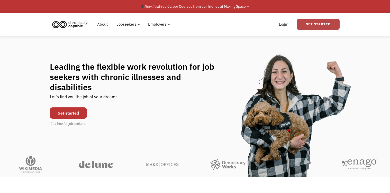
click at [313, 25] on link "Get Started" at bounding box center [317, 24] width 43 height 11
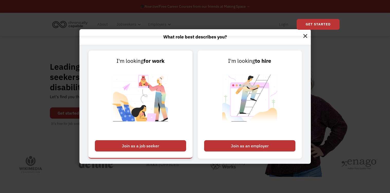
click at [135, 146] on div "Join as a job seeker" at bounding box center [140, 145] width 91 height 11
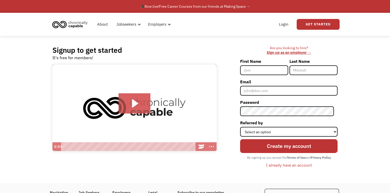
click at [272, 70] on input "First Name" at bounding box center [264, 70] width 48 height 10
type input "[PERSON_NAME]"
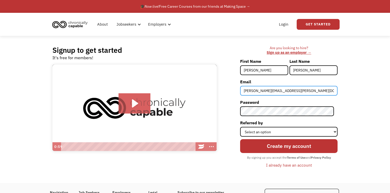
type input "[PERSON_NAME][EMAIL_ADDRESS][PERSON_NAME][DOMAIN_NAME]"
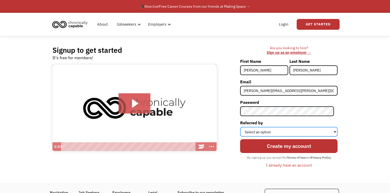
click at [309, 131] on select "Select an option Instagram Facebook Twitter Search Engine News Article Word of …" at bounding box center [288, 132] width 97 height 10
select select "Other"
click at [243, 127] on select "Select an option Instagram Facebook Twitter Search Engine News Article Word of …" at bounding box center [288, 132] width 97 height 10
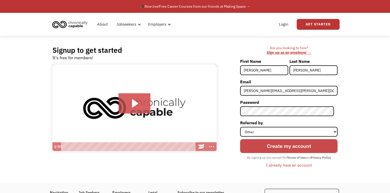
click at [294, 145] on input "Create my account" at bounding box center [288, 146] width 97 height 14
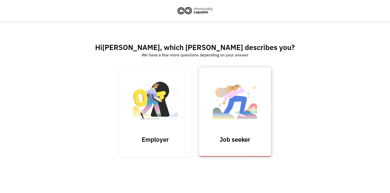
click at [239, 97] on img at bounding box center [234, 103] width 51 height 50
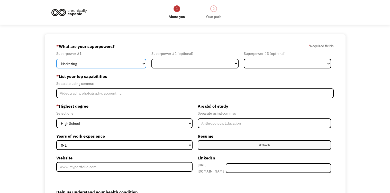
click at [139, 63] on select "Marketing Human Resources Finance Technology Operations Sales Industrial & Manu…" at bounding box center [101, 64] width 90 height 10
select select "Administration"
click at [56, 59] on select "Marketing Human Resources Finance Technology Operations Sales Industrial & Manu…" at bounding box center [101, 64] width 90 height 10
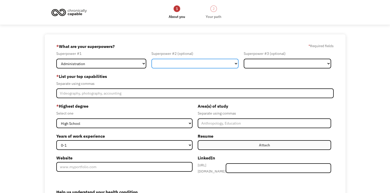
click at [167, 65] on select "Marketing Human Resources Finance Technology Operations Sales Industrial & Manu…" at bounding box center [194, 64] width 87 height 10
click at [38, 85] on div "6897e1d349ac194bf420948c brandi.d.cornett@gmail.com Brandi Cornett Other * What…" at bounding box center [195, 145] width 390 height 223
click at [204, 61] on select "Marketing Human Resources Finance Technology Operations Sales Industrial & Manu…" at bounding box center [194, 64] width 87 height 10
select select "Healthcare"
click at [151, 59] on select "Marketing Human Resources Finance Technology Operations Sales Industrial & Manu…" at bounding box center [194, 64] width 87 height 10
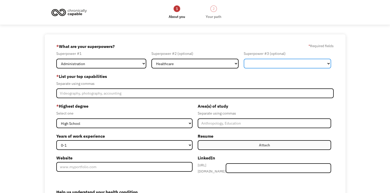
click at [271, 67] on select "Marketing Human Resources Finance Technology Operations Sales Industrial & Manu…" at bounding box center [286, 64] width 87 height 10
select select "Science & Education"
click at [243, 59] on select "Marketing Human Resources Finance Technology Operations Sales Industrial & Manu…" at bounding box center [286, 64] width 87 height 10
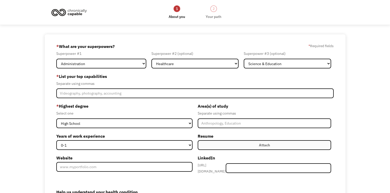
click at [281, 81] on div "Separate using commas" at bounding box center [194, 84] width 277 height 6
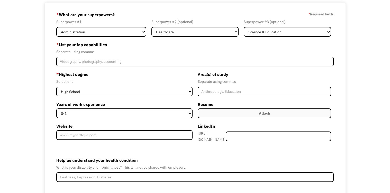
scroll to position [32, 0]
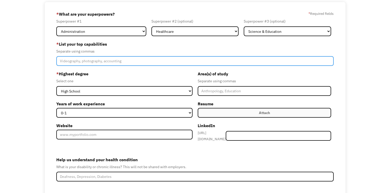
click at [137, 63] on input "Member-Create-Step1" at bounding box center [194, 61] width 277 height 10
type input "eibccbktcglhhvudrhuehugrggbvbkhlithntildbivl"
type input "Please wait..."
type input "eibccbktcglhhvudrhuehugrggbvbkhlithntildbivleibccbktcglhjjrkjnvrbeigjjniivehkee…"
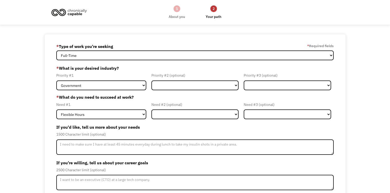
click at [175, 11] on div "1" at bounding box center [176, 8] width 7 height 7
click at [178, 16] on div "About you" at bounding box center [176, 17] width 16 height 6
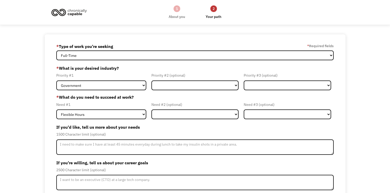
click at [178, 16] on div "About you" at bounding box center [176, 17] width 16 height 6
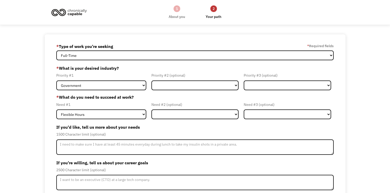
click at [178, 16] on div "About you" at bounding box center [176, 17] width 16 height 6
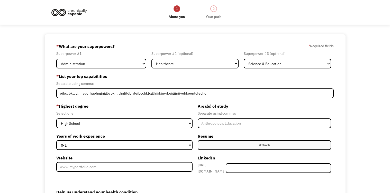
select select "Administration"
select select "Healthcare"
select select "Science & Education"
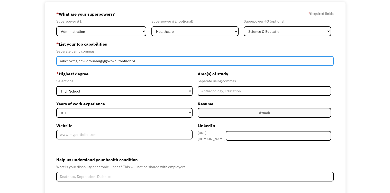
click at [143, 63] on input "eibccbktcglhhvudrhuehugrggbvbkhlithntildbivl" at bounding box center [194, 61] width 277 height 10
type input "e"
type input "c"
type input "Medical Record Management, Data Entry and Correction, Customer service, process…"
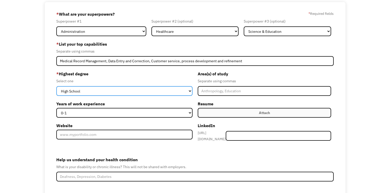
click at [119, 92] on select "High School Associates Bachelors Master's PhD" at bounding box center [124, 91] width 136 height 10
select select "bachelors"
click at [56, 86] on select "High School Associates Bachelors Master's PhD" at bounding box center [124, 91] width 136 height 10
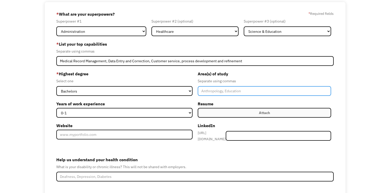
click at [206, 91] on input "Member-Create-Step1" at bounding box center [265, 91] width 134 height 10
type input "Art History"
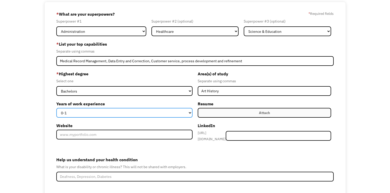
click at [109, 114] on select "0-1 2-4 5-10 11-15 15+" at bounding box center [124, 113] width 136 height 10
select select "11-15"
click at [56, 108] on select "0-1 2-4 5-10 11-15 15+" at bounding box center [124, 113] width 136 height 10
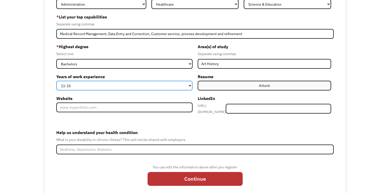
scroll to position [72, 0]
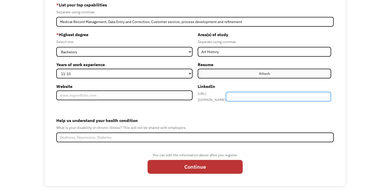
click at [269, 96] on input "Member-Create-Step1" at bounding box center [277, 97] width 105 height 10
paste input "brandi-cornett-48023ba8/"
type input "brandi-cornett-48023ba8/"
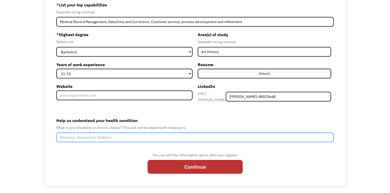
click at [110, 133] on input "Help us understand your health condition" at bounding box center [194, 138] width 277 height 10
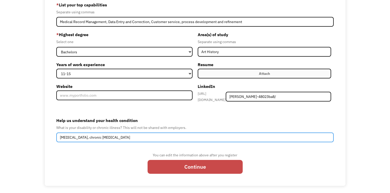
type input "Fibromyalgia, chronic migraines"
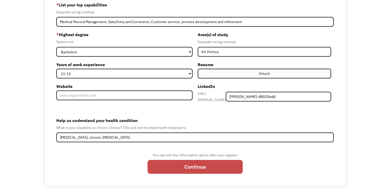
click at [197, 165] on input "Continue" at bounding box center [194, 167] width 95 height 14
type input "Please wait..."
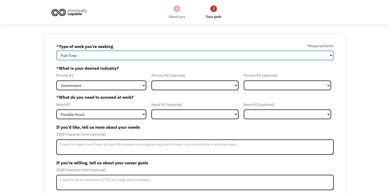
click at [136, 54] on select "Full-Time Part-Time Both Full-Time and Part-Time" at bounding box center [194, 56] width 277 height 10
select select "Both Full-Time and Part-Time"
click at [56, 51] on select "Full-Time Part-Time Both Full-Time and Part-Time" at bounding box center [194, 56] width 277 height 10
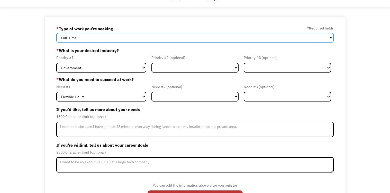
scroll to position [18, 0]
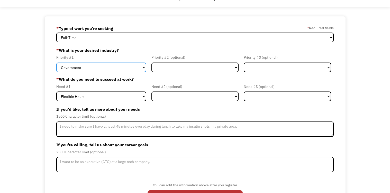
click at [135, 70] on select "Government Finance & Insurance Health & Social Care Tech & Engineering Creative…" at bounding box center [101, 68] width 90 height 10
click at [130, 71] on select "Government Finance & Insurance Health & Social Care Tech & Engineering Creative…" at bounding box center [101, 68] width 90 height 10
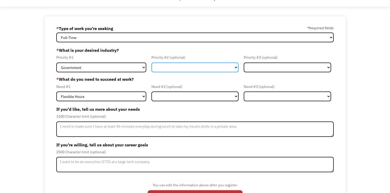
click at [178, 67] on select "Government Finance & Insurance Health & Social Care Tech & Engineering Creative…" at bounding box center [194, 68] width 87 height 10
select select "Health & Social Care"
click at [151, 63] on select "Government Finance & Insurance Health & Social Care Tech & Engineering Creative…" at bounding box center [194, 68] width 87 height 10
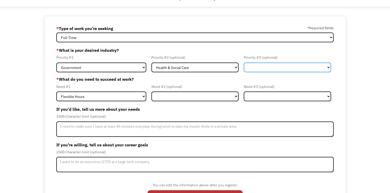
click at [264, 68] on select "Government Finance & Insurance Health & Social Care Tech & Engineering Creative…" at bounding box center [286, 68] width 87 height 10
select select "Administrative"
click at [243, 63] on select "Government Finance & Insurance Health & Social Care Tech & Engineering Creative…" at bounding box center [286, 68] width 87 height 10
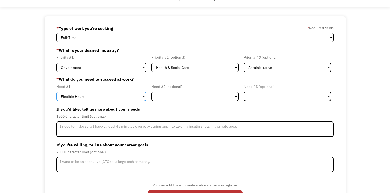
click at [139, 96] on select "Flexible Hours Remote Work Service Animal On-site Accommodations Visual Support…" at bounding box center [101, 97] width 90 height 10
click at [56, 92] on select "Flexible Hours Remote Work Service Animal On-site Accommodations Visual Support…" at bounding box center [101, 97] width 90 height 10
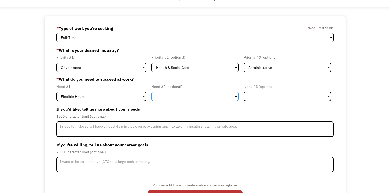
click at [163, 96] on select "Flexible Hours Remote Work Service Animal On-site Accommodations Visual Support…" at bounding box center [194, 97] width 87 height 10
select select "Remote Work"
click at [151, 92] on select "Flexible Hours Remote Work Service Animal On-site Accommodations Visual Support…" at bounding box center [194, 97] width 87 height 10
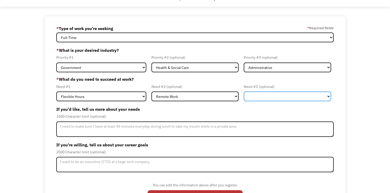
click at [262, 97] on select "Flexible Hours Remote Work Service Animal On-site Accommodations Visual Support…" at bounding box center [286, 97] width 87 height 10
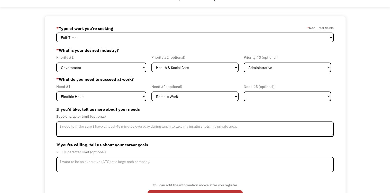
click at [223, 114] on div "1500 Character limit (optional)" at bounding box center [194, 117] width 277 height 6
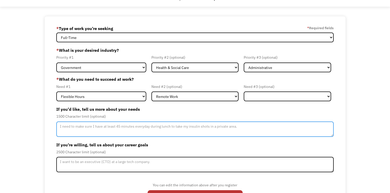
click at [200, 133] on textarea "Member-Update-Form-Step2" at bounding box center [194, 129] width 277 height 15
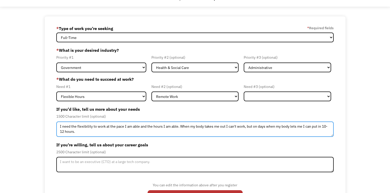
click at [244, 126] on textarea "I need the flexibility to work at the pace I am able and the hours I am able. W…" at bounding box center [194, 129] width 277 height 15
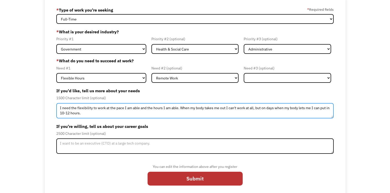
scroll to position [41, 0]
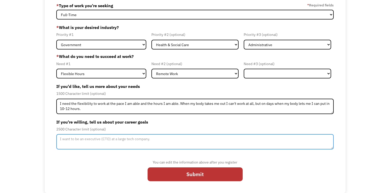
click at [210, 138] on textarea "Member-Update-Form-Step2" at bounding box center [194, 141] width 277 height 15
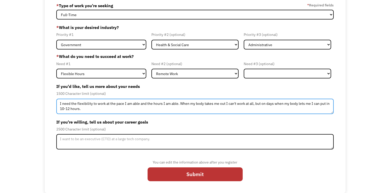
click at [195, 111] on textarea "I need the flexibility to work at the pace I am able and the hours I am able. W…" at bounding box center [194, 106] width 277 height 15
type textarea "I need the flexibility to work at the pace I am able and the hours I am able. W…"
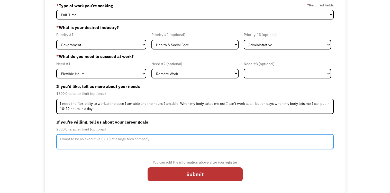
click at [159, 138] on textarea "Member-Update-Form-Step2" at bounding box center [194, 141] width 277 height 15
type textarea "I just want a steady job where I can make a decent paycheck to help support my …"
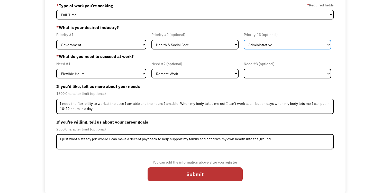
click at [260, 47] on select "Government Finance & Insurance Health & Social Care Tech & Engineering Creative…" at bounding box center [286, 45] width 87 height 10
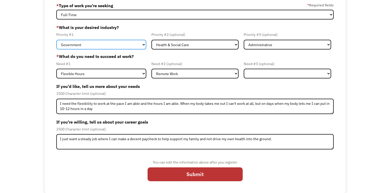
click at [134, 45] on select "Government Finance & Insurance Health & Social Care Tech & Engineering Creative…" at bounding box center [101, 45] width 90 height 10
select select "Creative & Design"
click at [56, 40] on select "Government Finance & Insurance Health & Social Care Tech & Engineering Creative…" at bounding box center [101, 45] width 90 height 10
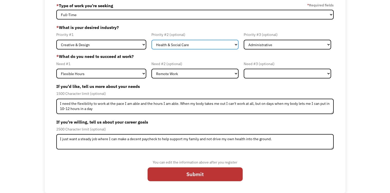
click at [215, 46] on select "Government Finance & Insurance Health & Social Care Tech & Engineering Creative…" at bounding box center [194, 45] width 87 height 10
click at [151, 40] on select "Government Finance & Insurance Health & Social Care Tech & Engineering Creative…" at bounding box center [194, 45] width 87 height 10
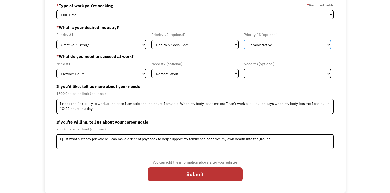
click at [259, 46] on select "Government Finance & Insurance Health & Social Care Tech & Engineering Creative…" at bounding box center [286, 45] width 87 height 10
select select "Other"
click at [243, 40] on select "Government Finance & Insurance Health & Social Care Tech & Engineering Creative…" at bounding box center [286, 45] width 87 height 10
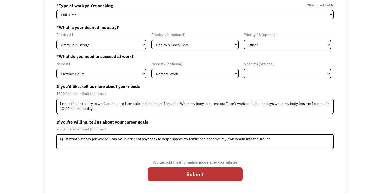
click at [180, 88] on label "If you'd like, tell us more about your needs" at bounding box center [194, 86] width 277 height 8
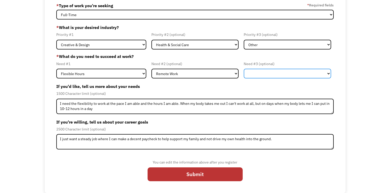
click at [294, 75] on select "Flexible Hours Remote Work Service Animal On-site Accommodations Visual Support…" at bounding box center [286, 74] width 87 height 10
select select "On-site Accommodations"
click at [243, 69] on select "Flexible Hours Remote Work Service Animal On-site Accommodations Visual Support…" at bounding box center [286, 74] width 87 height 10
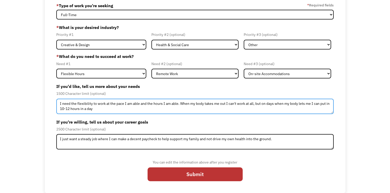
click at [117, 110] on textarea "I need the flexibility to work at the pace I am able and the hours I am able. W…" at bounding box center [194, 106] width 277 height 15
click at [231, 108] on textarea "I need the flexibility to work at the pace I am able and the hours I am able. W…" at bounding box center [194, 106] width 277 height 15
type textarea "I need the flexibility to work at the pace I am able and the hours I am able. W…"
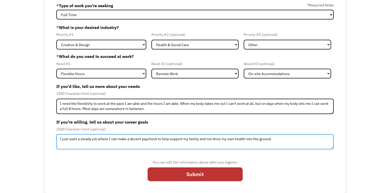
click at [275, 138] on textarea "I just want a steady job where I can make a decent paycheck to help support my …" at bounding box center [194, 141] width 277 height 15
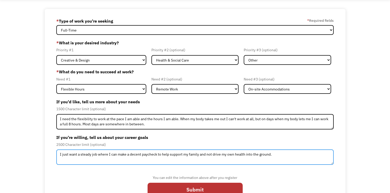
scroll to position [41, 0]
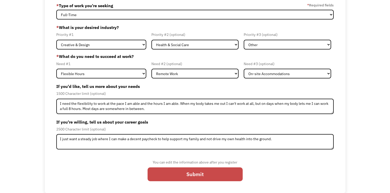
click at [199, 176] on input "Submit" at bounding box center [194, 175] width 95 height 14
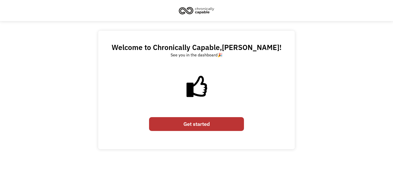
click at [199, 125] on link "Get started" at bounding box center [196, 124] width 95 height 14
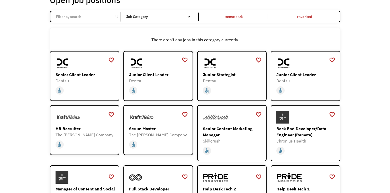
scroll to position [39, 0]
click at [152, 74] on div "Junior Client Leader" at bounding box center [159, 74] width 60 height 6
click at [219, 73] on div "Junior Strategist" at bounding box center [233, 74] width 60 height 6
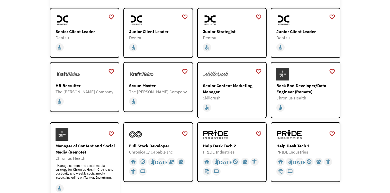
scroll to position [82, 0]
click at [61, 83] on div "HR Recruiter" at bounding box center [85, 85] width 60 height 6
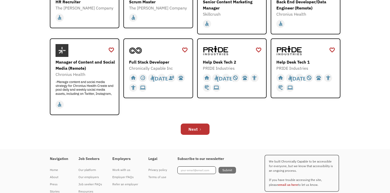
scroll to position [166, 0]
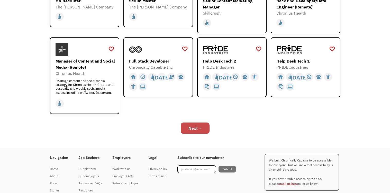
click at [195, 128] on div "Next" at bounding box center [192, 128] width 9 height 6
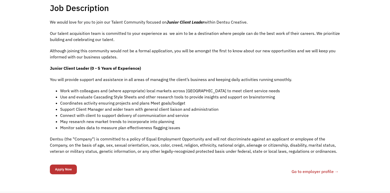
scroll to position [112, 0]
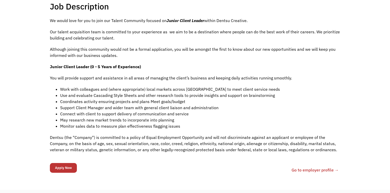
click at [327, 170] on link "Go to employer profile →" at bounding box center [314, 170] width 47 height 6
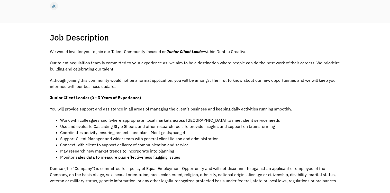
scroll to position [80, 0]
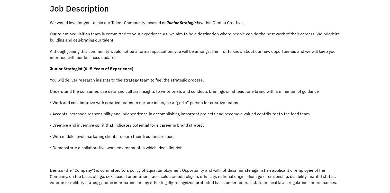
scroll to position [115, 0]
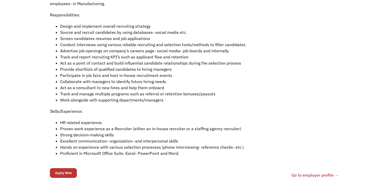
scroll to position [159, 0]
click at [31, 94] on div "Job Description Filter using keywords Search Description & Requirements HR Seas…" at bounding box center [195, 69] width 390 height 251
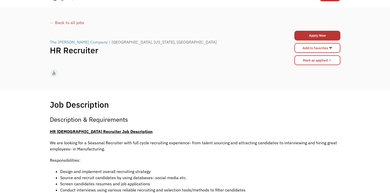
scroll to position [13, 0]
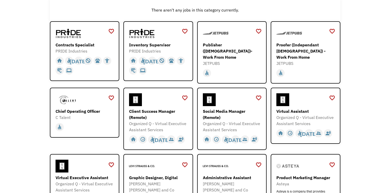
scroll to position [68, 0]
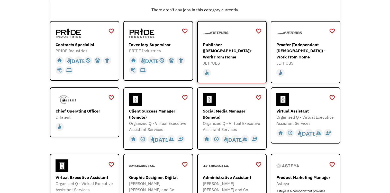
click at [231, 43] on div "Publisher ([DEMOGRAPHIC_DATA])- Work From Home" at bounding box center [233, 51] width 60 height 18
click at [151, 46] on div "Inventory Supervisor" at bounding box center [159, 45] width 60 height 6
click at [81, 45] on div "Contracts Specialist" at bounding box center [85, 45] width 60 height 6
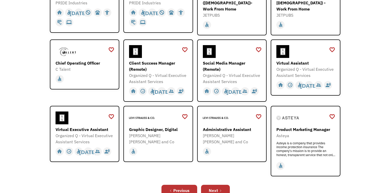
scroll to position [123, 0]
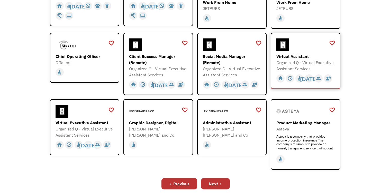
click at [312, 56] on div "Virtual Assistant" at bounding box center [306, 56] width 60 height 6
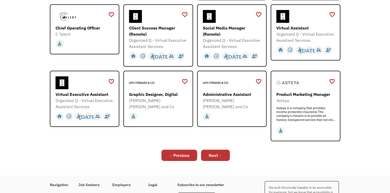
scroll to position [152, 0]
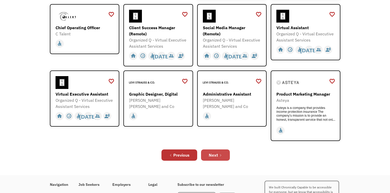
click at [219, 155] on link "Next" at bounding box center [215, 155] width 29 height 11
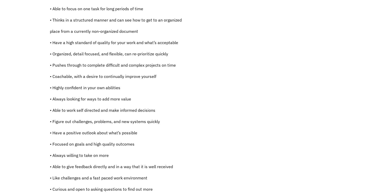
scroll to position [309, 0]
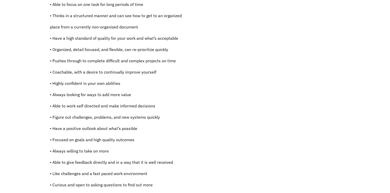
click at [23, 115] on div "Job Description Filter using keywords Search Publisher - This position is an [D…" at bounding box center [195, 16] width 390 height 442
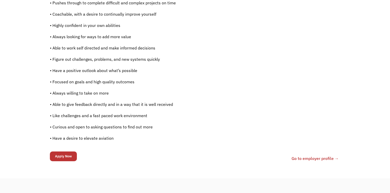
scroll to position [380, 0]
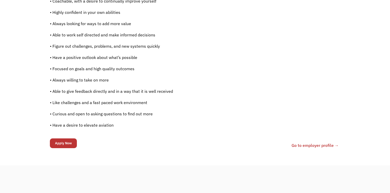
click at [316, 148] on link "Go to employer profile →" at bounding box center [314, 146] width 47 height 6
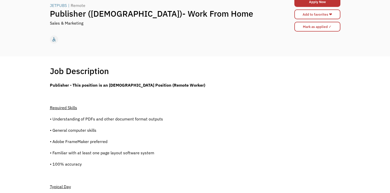
scroll to position [0, 0]
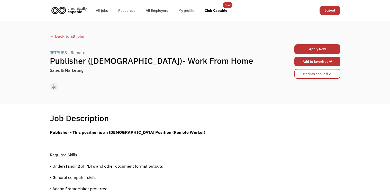
click at [302, 63] on link "Add to favorites ❤" at bounding box center [317, 62] width 46 height 10
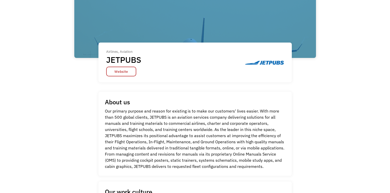
scroll to position [69, 0]
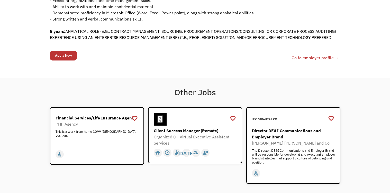
scroll to position [271, 0]
click at [313, 61] on link "Go to employer profile →" at bounding box center [314, 57] width 47 height 6
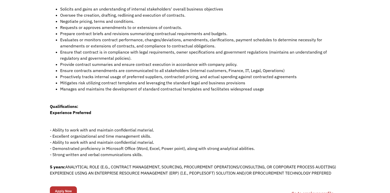
scroll to position [170, 0]
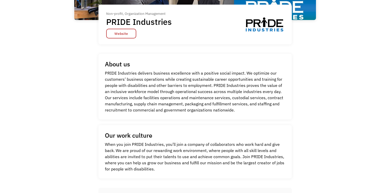
scroll to position [108, 0]
drag, startPoint x: 52, startPoint y: 154, endPoint x: 13, endPoint y: 143, distance: 40.8
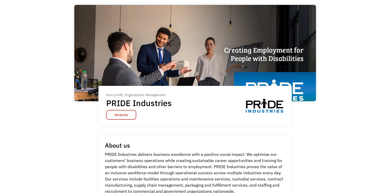
scroll to position [0, 0]
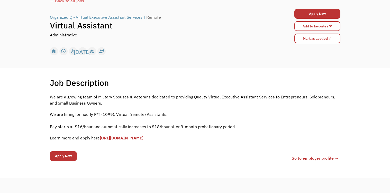
scroll to position [75, 0]
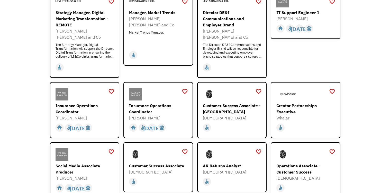
scroll to position [105, 0]
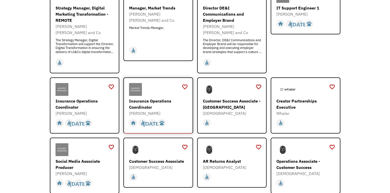
click at [146, 98] on div "Insurance Operations Coordinator" at bounding box center [159, 104] width 60 height 12
click at [60, 98] on div "Insurance Operations Coordinator" at bounding box center [85, 104] width 60 height 12
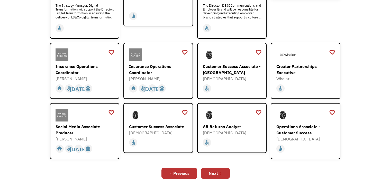
scroll to position [140, 0]
click at [288, 64] on div "Creator Partnerships Executive" at bounding box center [306, 69] width 60 height 12
click at [217, 124] on div "AR Returns Analyst" at bounding box center [233, 127] width 60 height 6
click at [222, 168] on link "Next" at bounding box center [215, 173] width 29 height 11
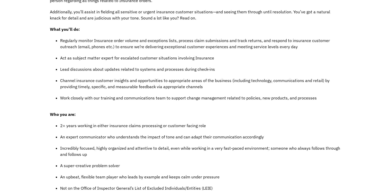
scroll to position [150, 0]
click at [196, 132] on ul "2+ years working in either insurance claims processing or customer facing role …" at bounding box center [195, 165] width 290 height 85
click at [196, 134] on p "An expert communicator who understands the impact of tone and can adapt their c…" at bounding box center [200, 137] width 280 height 6
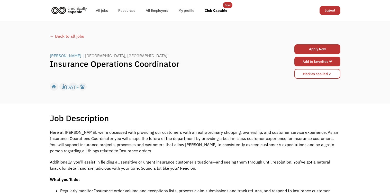
click at [315, 58] on link "Add to favorites ❤" at bounding box center [317, 62] width 46 height 10
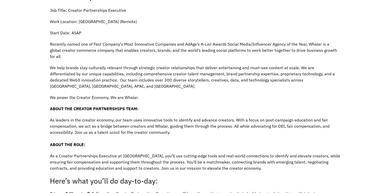
scroll to position [123, 0]
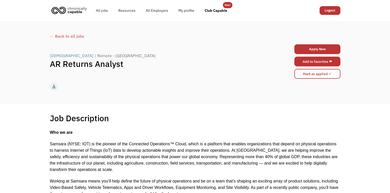
click at [302, 60] on link "Add to favorites ❤" at bounding box center [317, 62] width 46 height 10
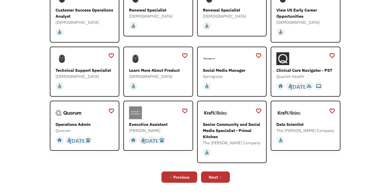
scroll to position [103, 0]
click at [301, 124] on div "Data Scientist" at bounding box center [306, 124] width 60 height 6
click at [154, 123] on div "Executive Assistant" at bounding box center [159, 124] width 60 height 6
click at [215, 177] on div "Next" at bounding box center [213, 177] width 9 height 6
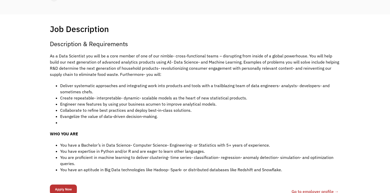
scroll to position [89, 0]
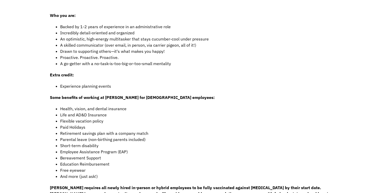
scroll to position [327, 0]
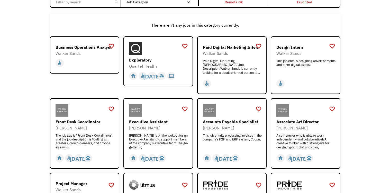
scroll to position [54, 0]
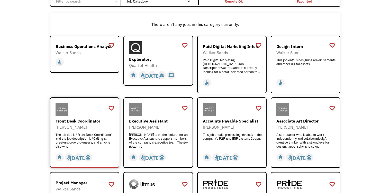
click at [77, 122] on div "Front Desk Coordinator" at bounding box center [85, 121] width 60 height 6
click at [300, 55] on div "Walker Sands" at bounding box center [306, 53] width 60 height 6
click at [237, 52] on div "Walker Sands" at bounding box center [233, 53] width 60 height 6
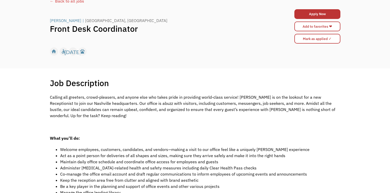
scroll to position [34, 0]
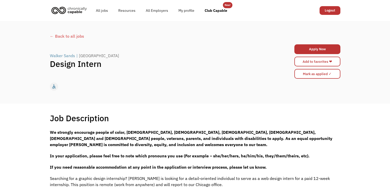
type input "[PERSON_NAME][EMAIL_ADDRESS][PERSON_NAME][DOMAIN_NAME]"
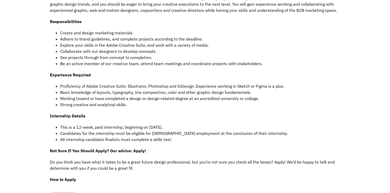
scroll to position [235, 0]
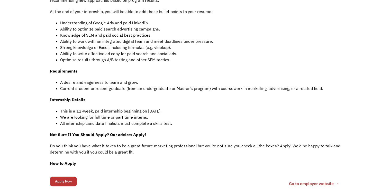
scroll to position [264, 0]
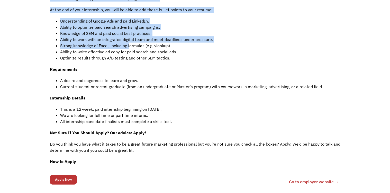
drag, startPoint x: 31, startPoint y: 112, endPoint x: 131, endPoint y: 44, distance: 121.2
click at [131, 44] on div "Job Description Filter using keywords Search We strongly encourage people of co…" at bounding box center [195, 21] width 390 height 362
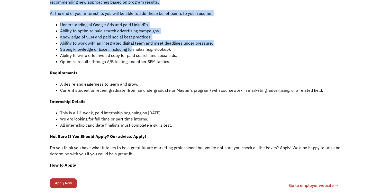
scroll to position [260, 0]
